Goal: Find specific page/section: Find specific page/section

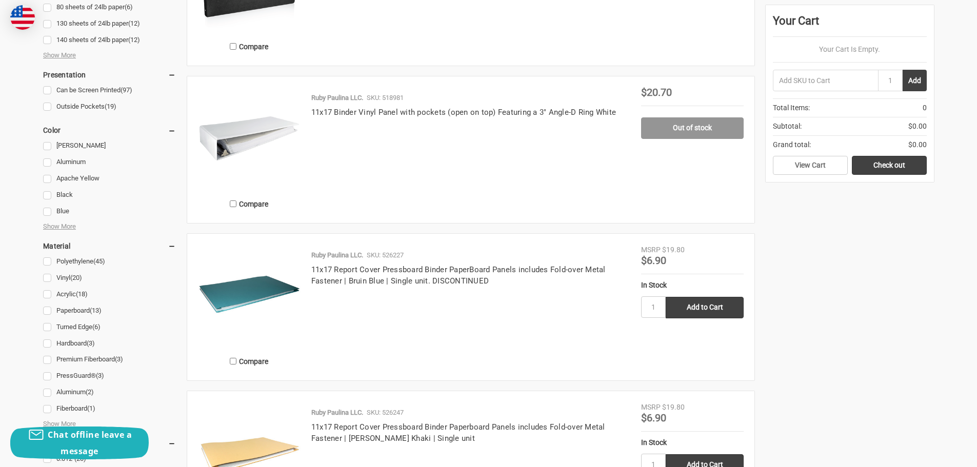
scroll to position [923, 0]
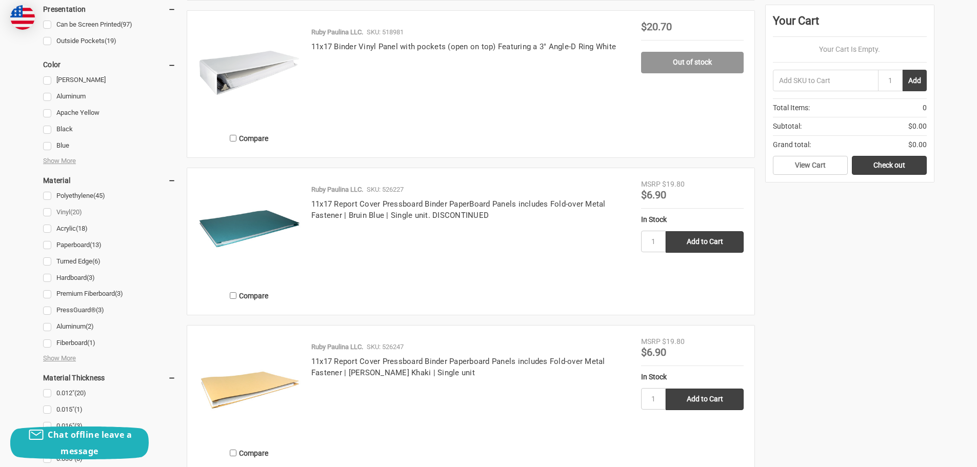
click at [47, 209] on link "Vinyl (20)" at bounding box center [109, 213] width 133 height 14
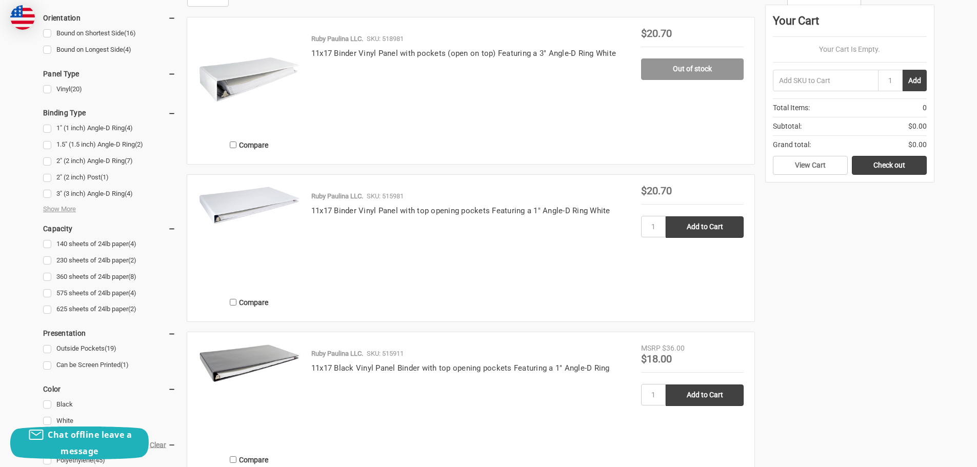
scroll to position [513, 0]
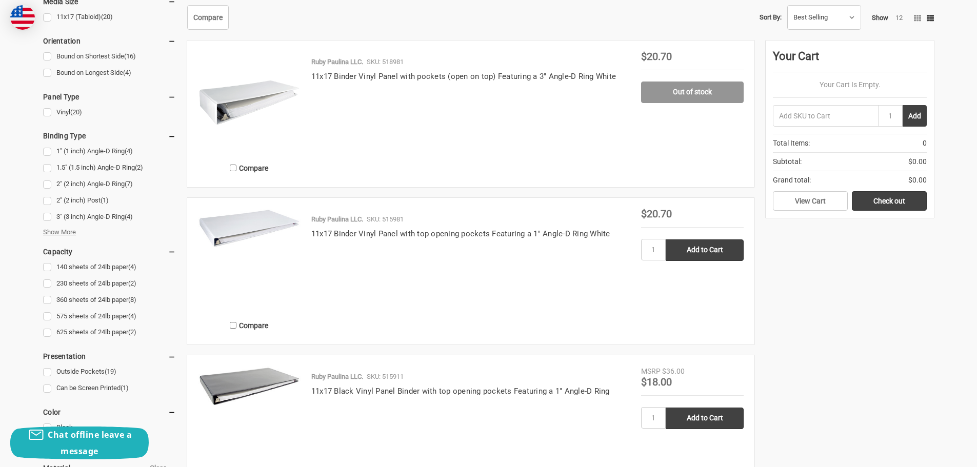
click at [68, 231] on span "Show More" at bounding box center [59, 232] width 33 height 10
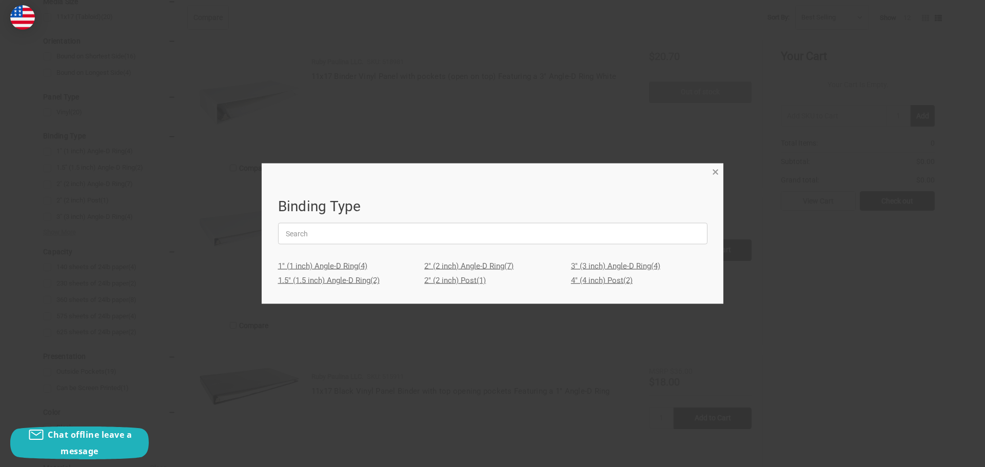
click at [715, 174] on span "×" at bounding box center [715, 172] width 7 height 15
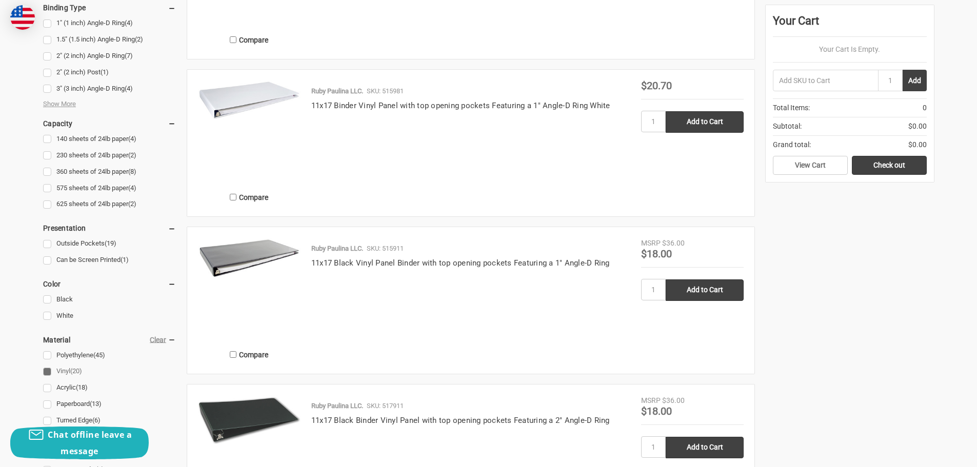
scroll to position [770, 0]
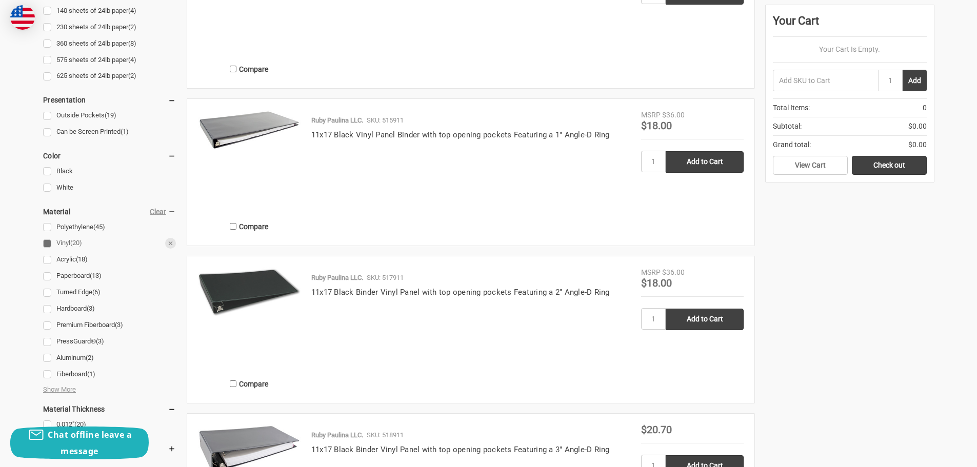
click at [46, 242] on link "Vinyl (20)" at bounding box center [109, 244] width 133 height 14
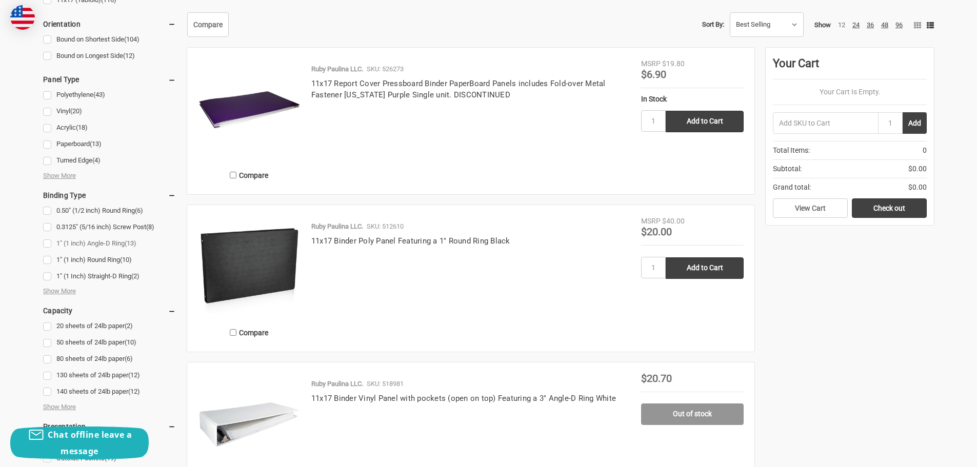
scroll to position [513, 0]
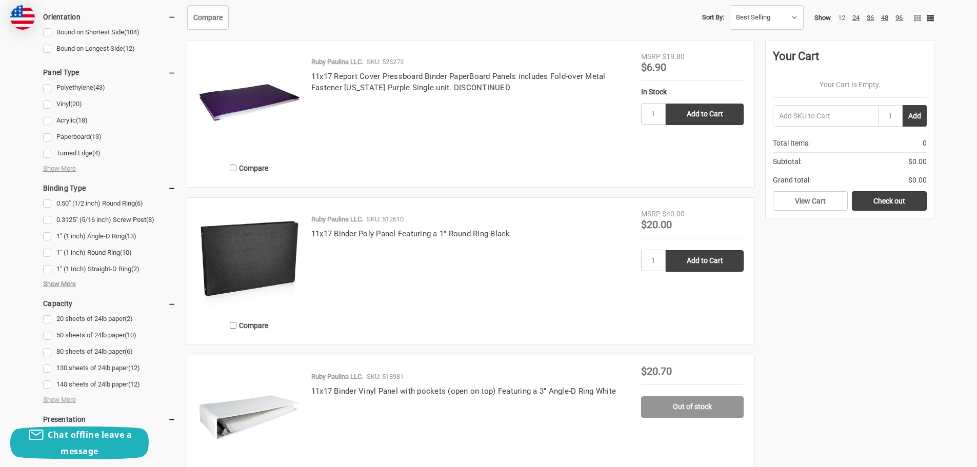
click at [64, 287] on span "Show More" at bounding box center [59, 284] width 33 height 10
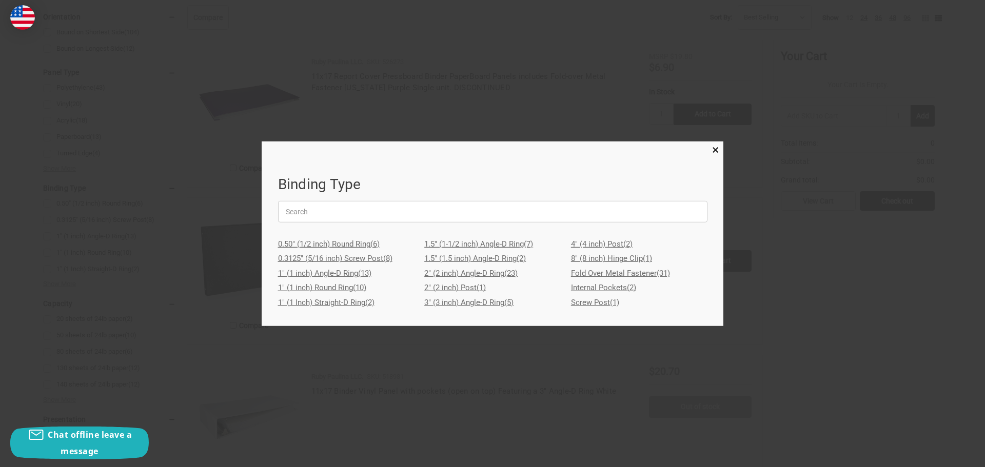
click at [355, 260] on link "0.3125" (5/16 inch) Screw Post (8)" at bounding box center [346, 258] width 136 height 15
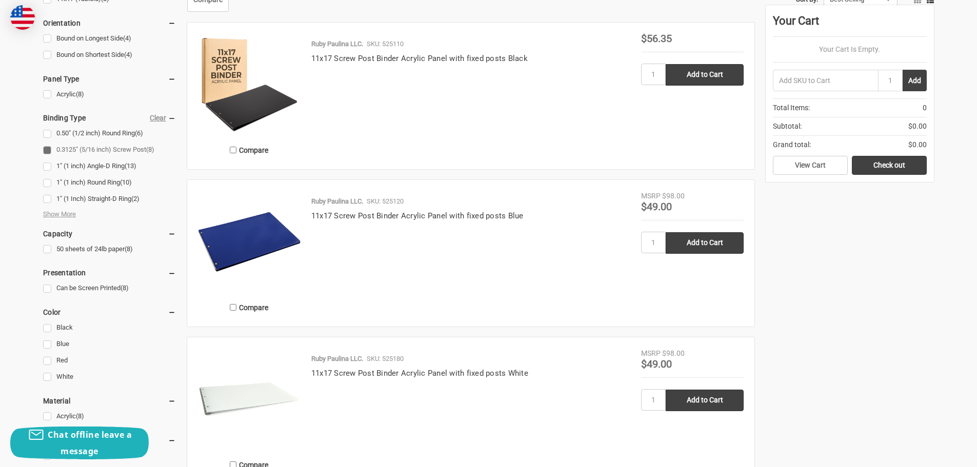
scroll to position [513, 0]
